Goal: Transaction & Acquisition: Purchase product/service

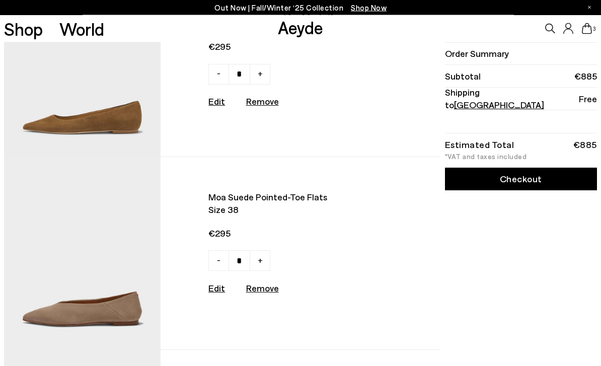
scroll to position [78, 0]
type input "*"
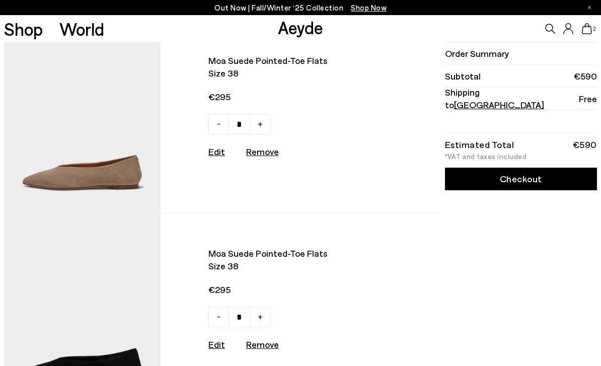
scroll to position [23, 0]
type input "*"
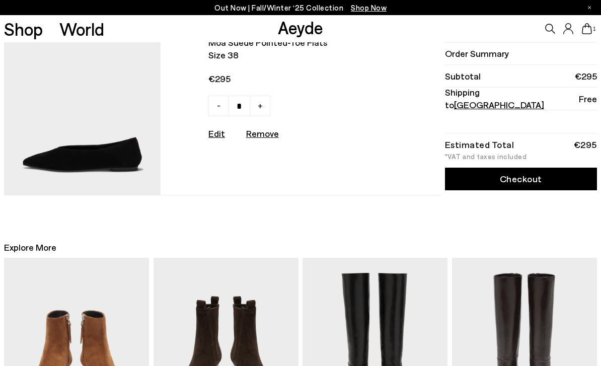
scroll to position [0, 0]
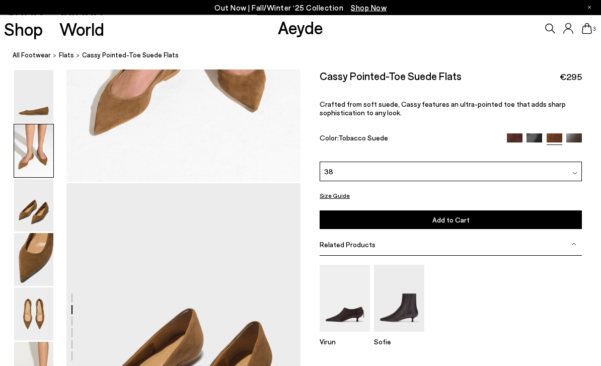
scroll to position [627, 0]
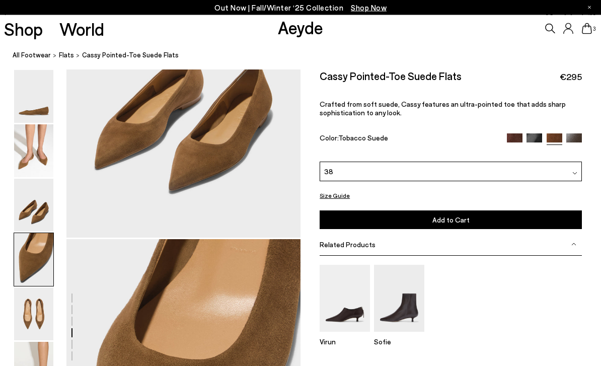
click at [31, 130] on img at bounding box center [33, 151] width 39 height 53
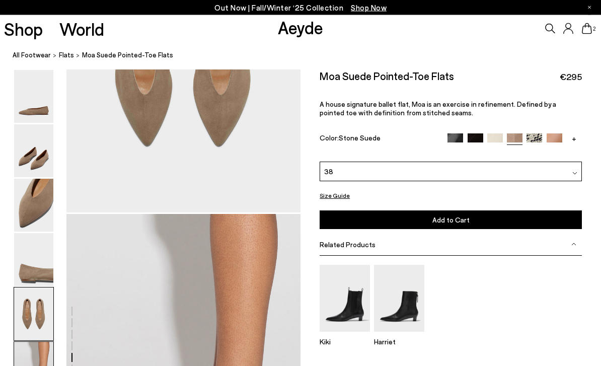
click at [33, 231] on img at bounding box center [33, 205] width 39 height 53
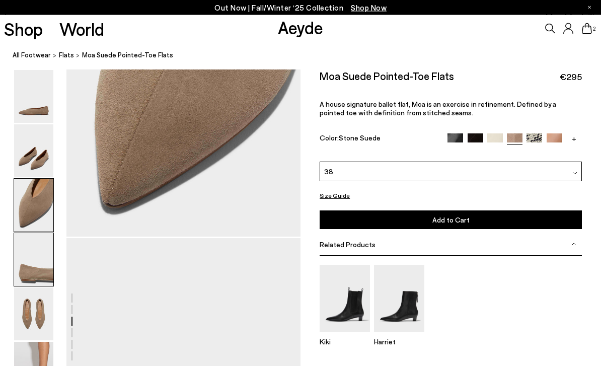
click at [32, 118] on img at bounding box center [33, 96] width 39 height 53
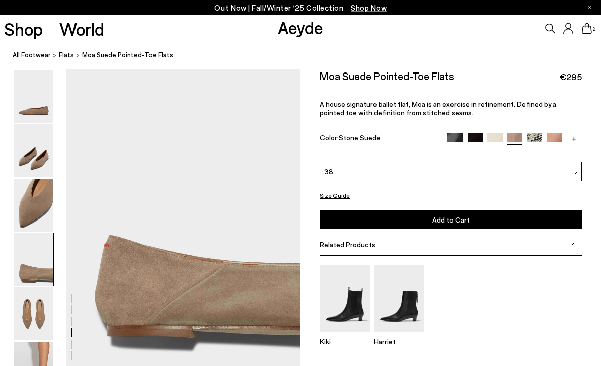
scroll to position [941, 0]
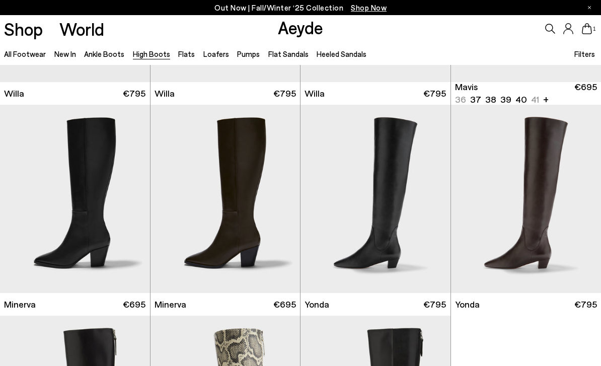
scroll to position [411, 0]
